Goal: Navigation & Orientation: Find specific page/section

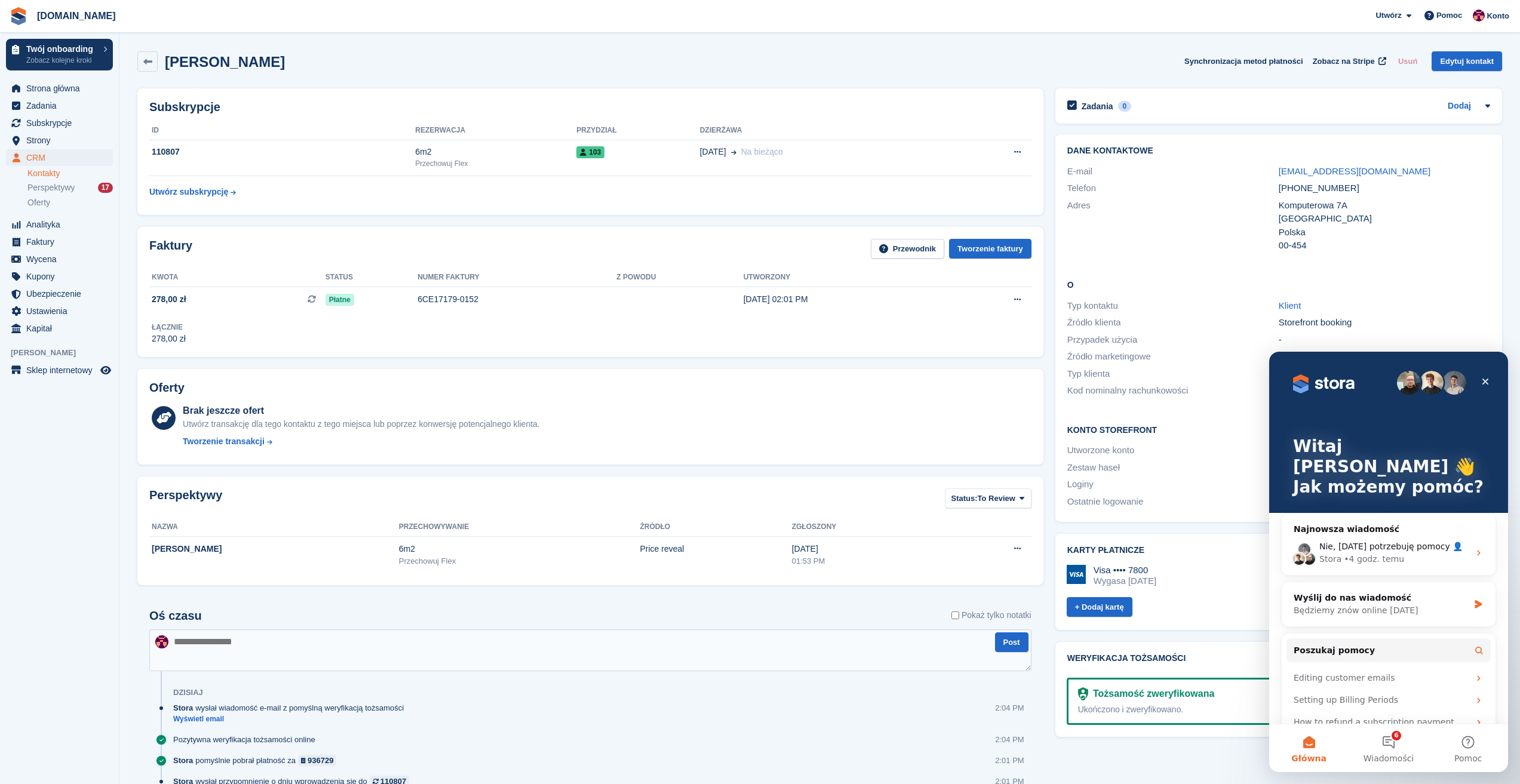
click at [422, 63] on div "Nino Synchronizacja metod płatności Zobacz na Stripe Usuń Edytuj kontakt" at bounding box center [820, 62] width 1365 height 20
click at [31, 95] on span "Strona główna" at bounding box center [62, 88] width 72 height 17
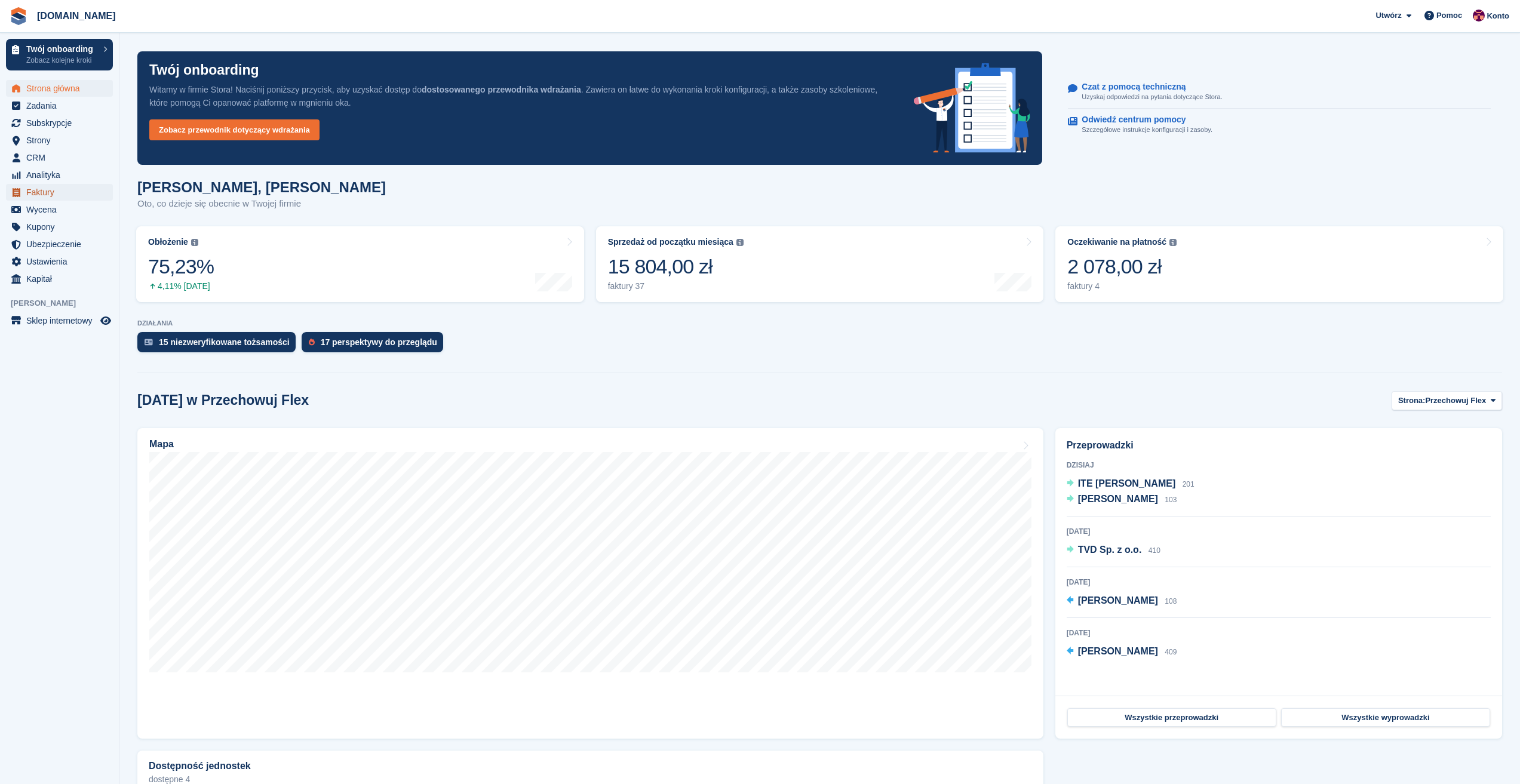
click at [49, 189] on span "Faktury" at bounding box center [62, 192] width 72 height 17
